Goal: Complete application form

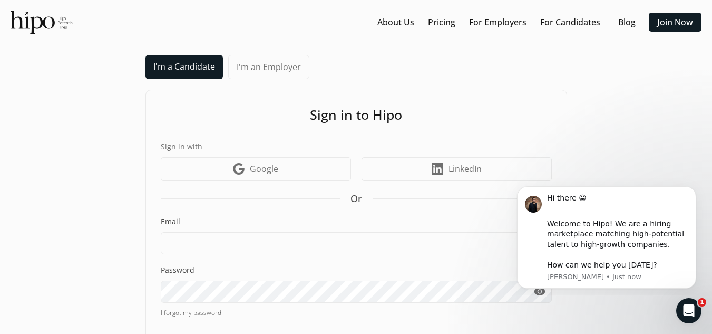
click at [169, 137] on div "Sign in to Hipo Sign in with Google icon Google LinkedIn icon LinkedIn Or Email…" at bounding box center [356, 242] width 422 height 305
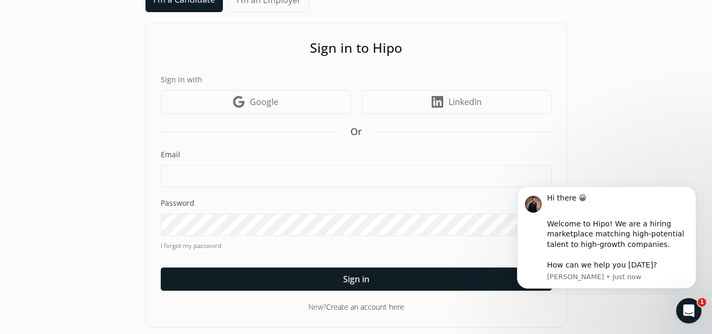
scroll to position [71, 0]
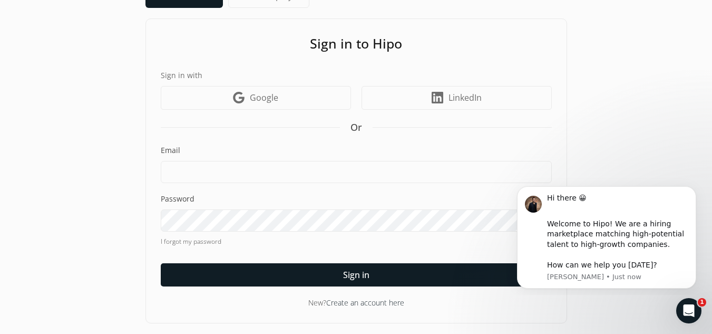
click at [195, 242] on link "I forgot my password" at bounding box center [356, 241] width 391 height 9
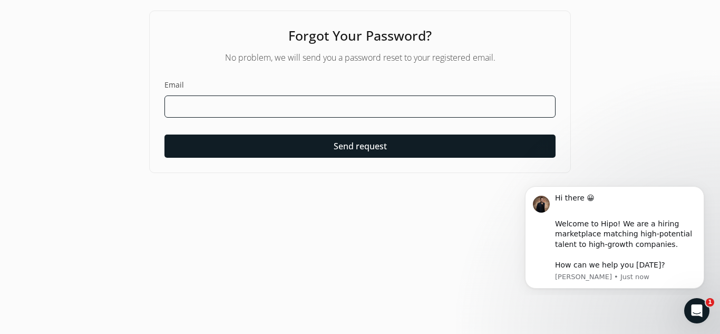
click at [265, 95] on input at bounding box center [359, 106] width 391 height 22
type input "sam.spagat@gmail.com"
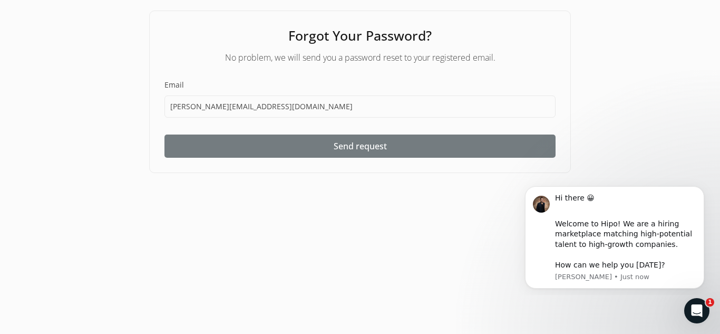
click at [382, 151] on span "Send request" at bounding box center [360, 146] width 53 height 13
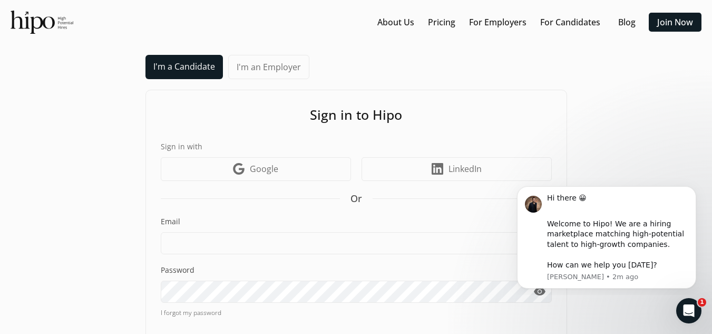
click at [201, 230] on div "Email" at bounding box center [356, 235] width 391 height 38
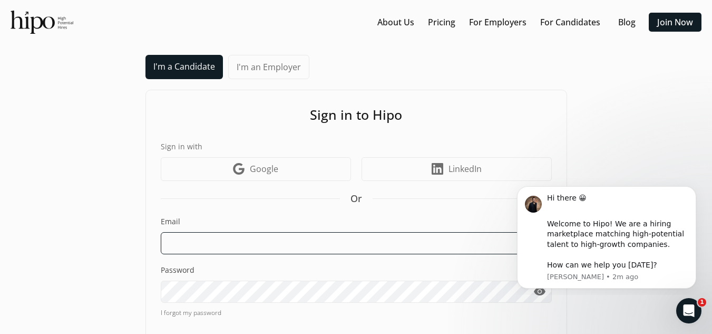
click at [204, 244] on input at bounding box center [356, 243] width 391 height 22
type input "sam.spagat@gmail.com"
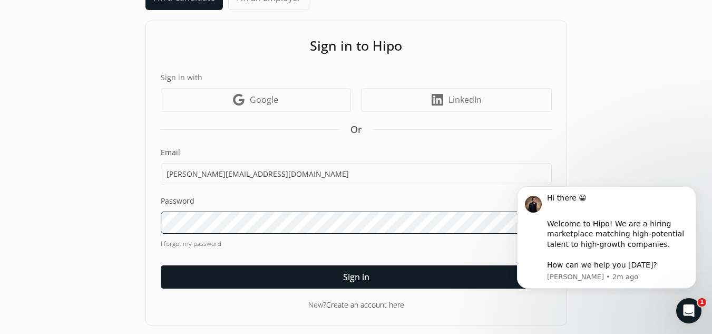
scroll to position [71, 0]
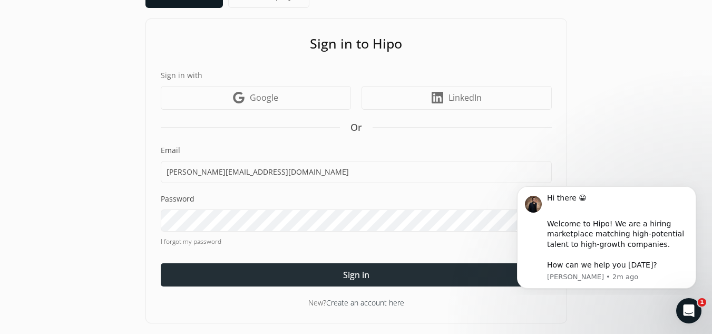
click at [316, 279] on div at bounding box center [356, 274] width 391 height 23
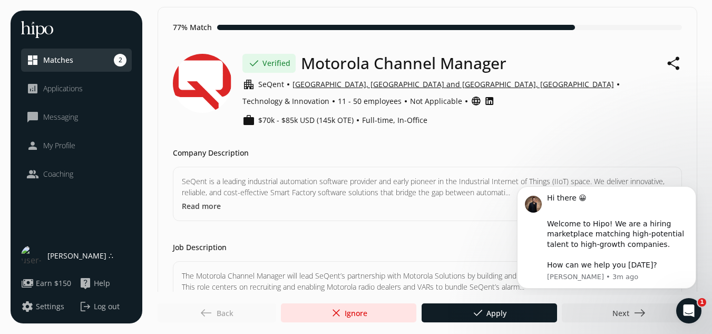
scroll to position [53, 0]
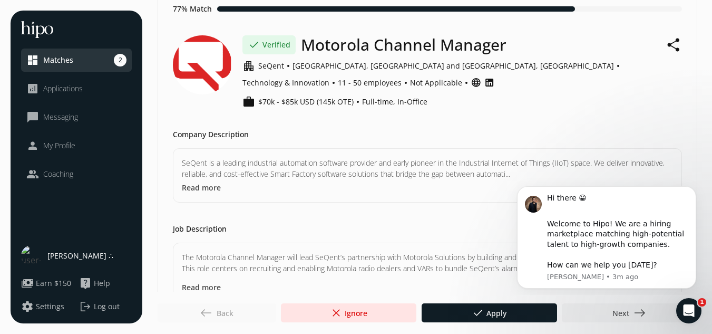
click at [59, 62] on span "Matches" at bounding box center [58, 60] width 30 height 11
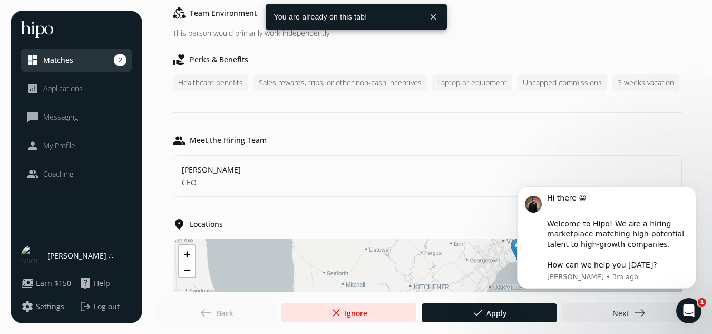
scroll to position [665, 0]
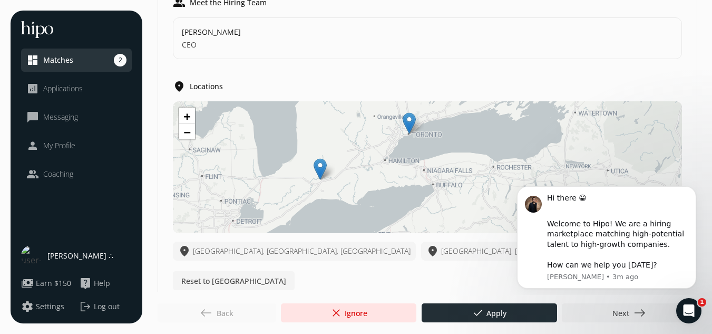
click at [485, 309] on span "done Apply" at bounding box center [489, 312] width 35 height 13
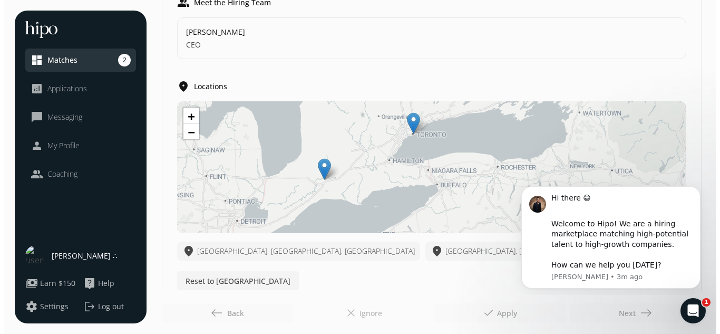
scroll to position [0, 0]
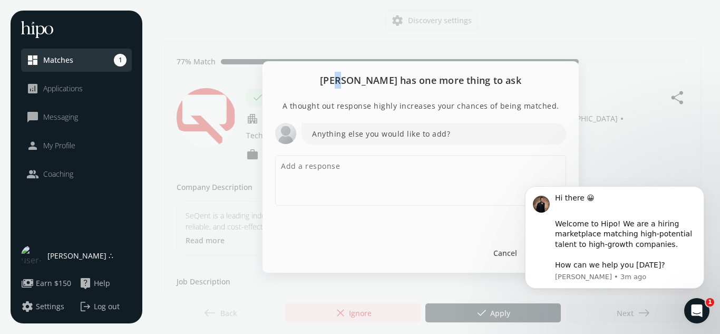
click at [362, 80] on h2 "Sheret has one more thing to ask" at bounding box center [421, 80] width 316 height 38
click at [391, 188] on textarea at bounding box center [420, 180] width 291 height 51
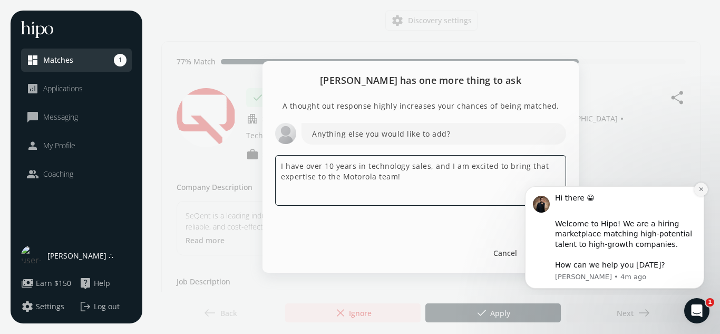
type textarea "I have over 10 years in technology sales, and I am excited to bring that expert…"
click at [702, 192] on icon "Dismiss notification" at bounding box center [701, 189] width 6 height 6
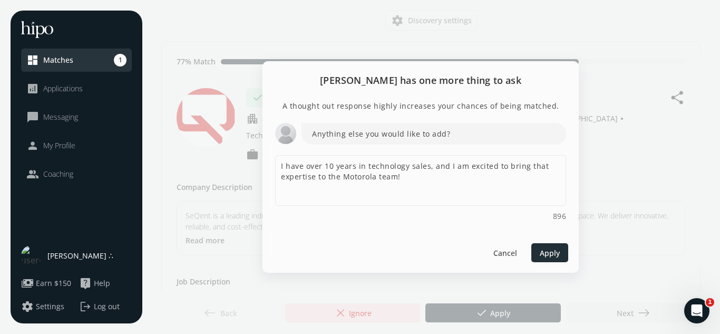
click at [562, 252] on div at bounding box center [549, 252] width 37 height 19
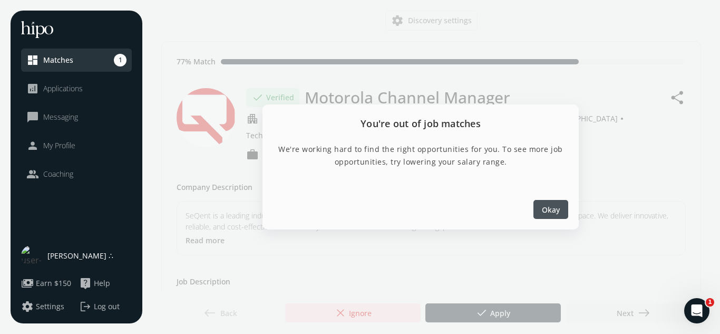
click at [553, 211] on span "Okay" at bounding box center [551, 209] width 18 height 11
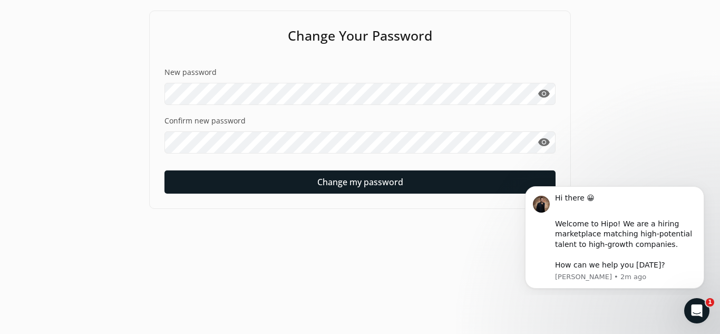
click at [547, 91] on span "visibility" at bounding box center [544, 94] width 13 height 13
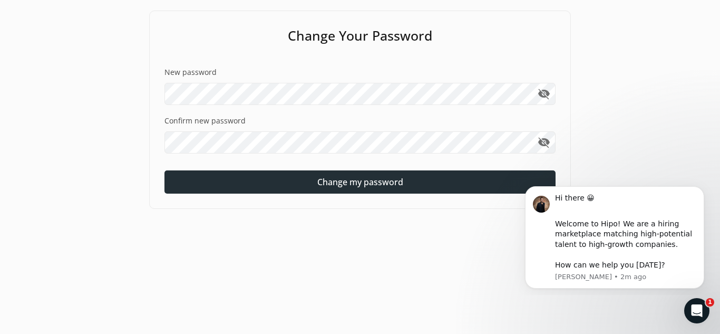
click at [361, 177] on span "Change my password" at bounding box center [360, 182] width 86 height 13
